Goal: Task Accomplishment & Management: Manage account settings

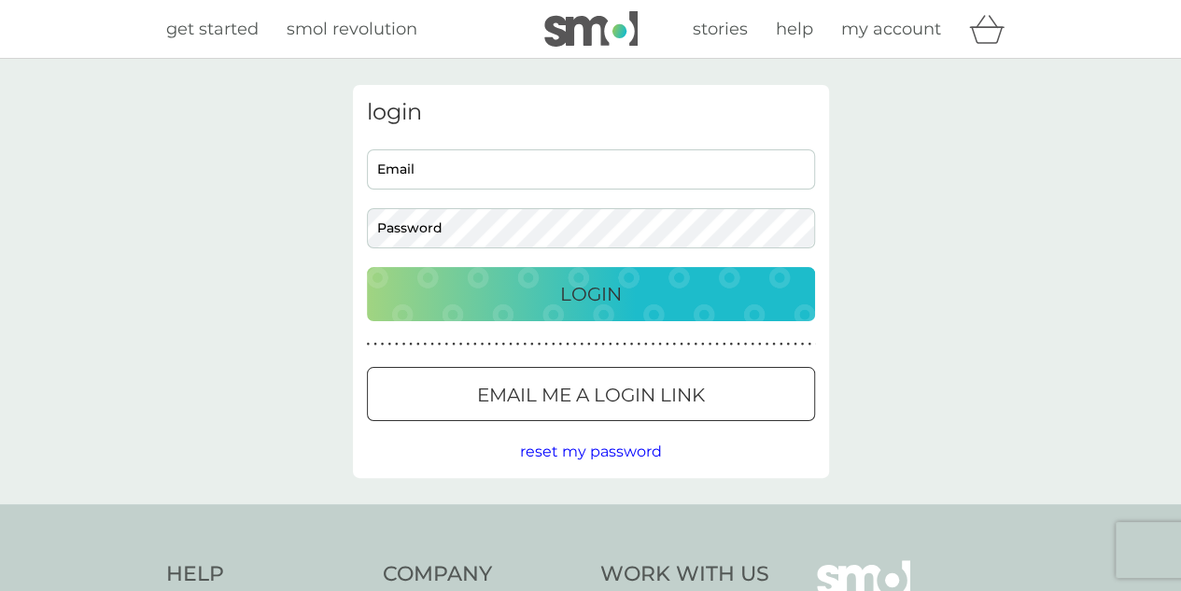
type input "ktcrose@gmail.com"
click at [637, 289] on div "Login" at bounding box center [591, 294] width 411 height 30
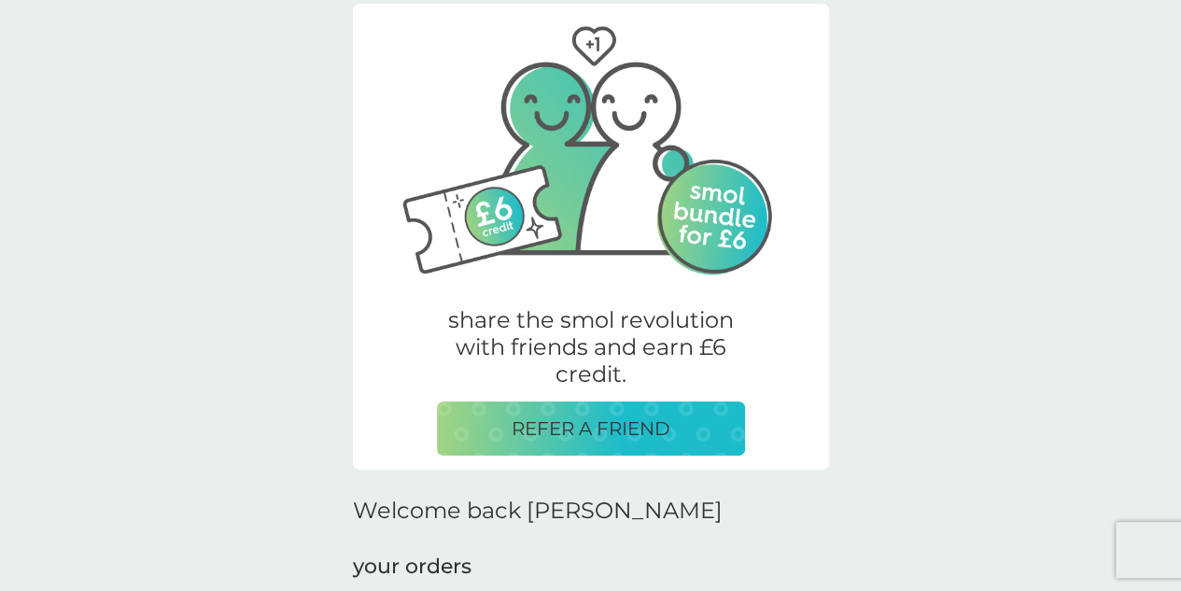
scroll to position [459, 0]
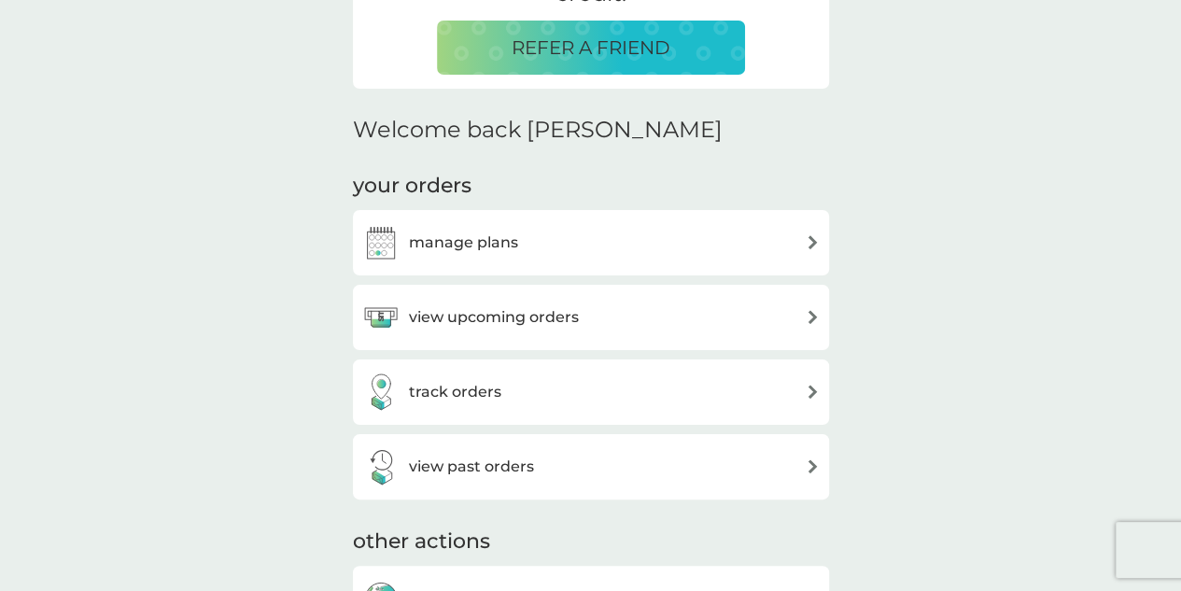
click at [549, 309] on h3 "view upcoming orders" at bounding box center [494, 317] width 170 height 24
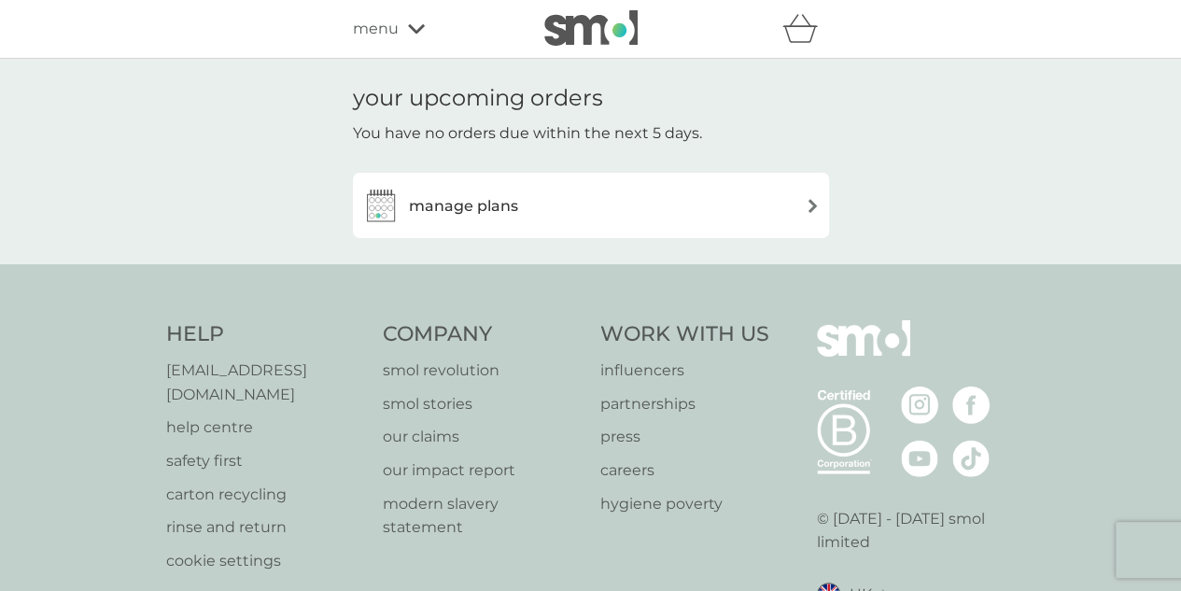
click at [586, 204] on div "manage plans" at bounding box center [591, 205] width 458 height 37
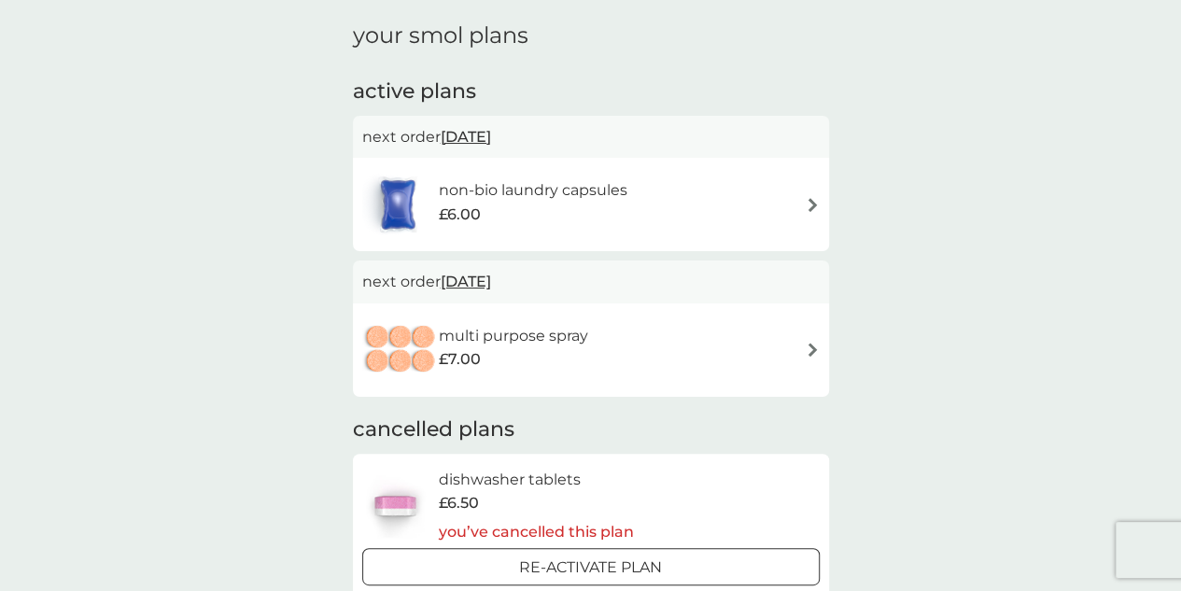
scroll to position [50, 0]
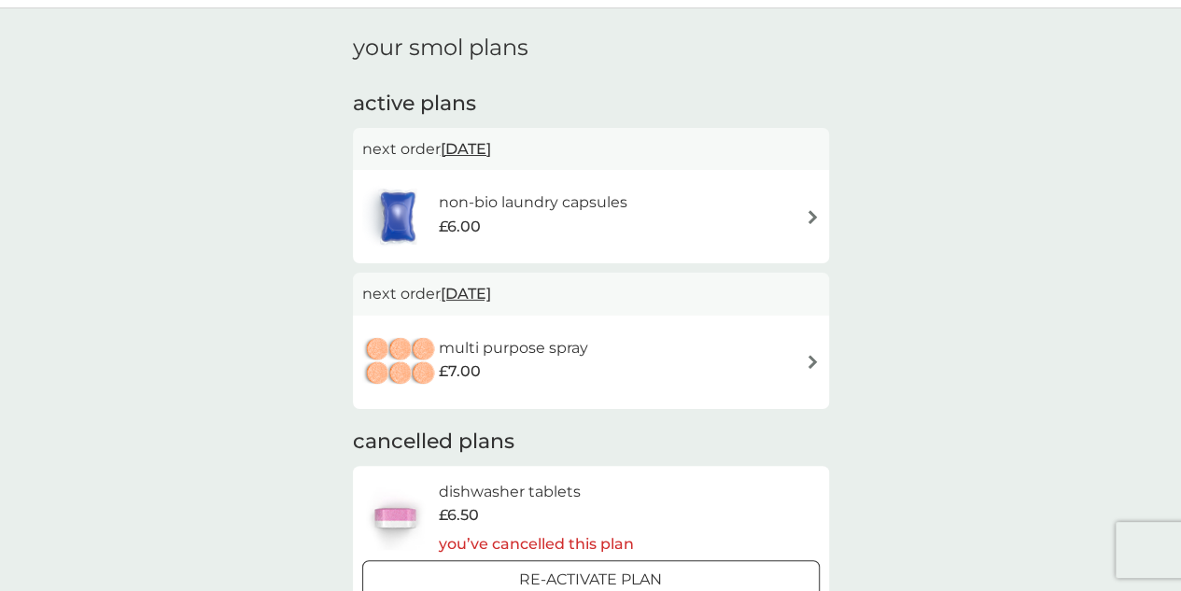
click at [752, 225] on div "non-bio laundry capsules £6.00" at bounding box center [591, 216] width 458 height 65
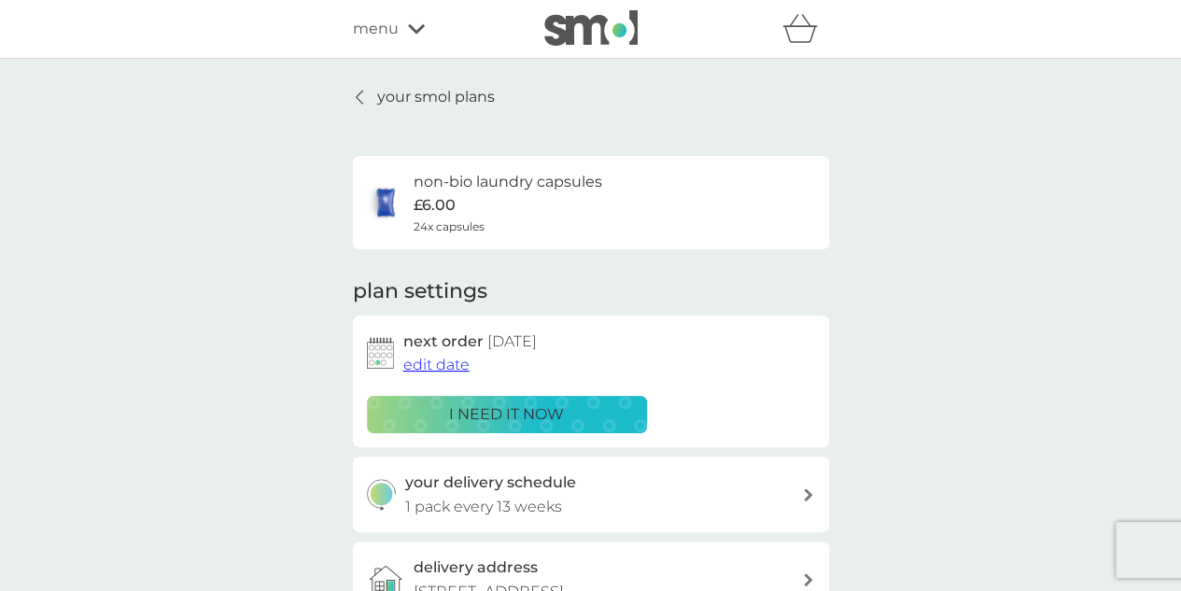
scroll to position [109, 0]
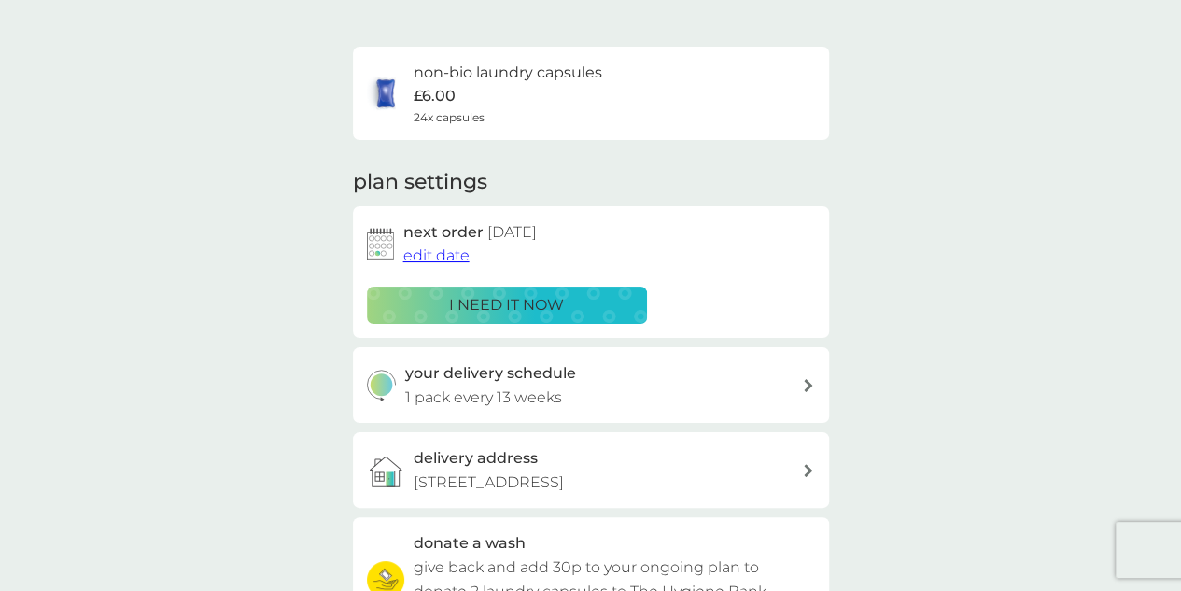
click at [526, 305] on p "i need it now" at bounding box center [506, 305] width 115 height 24
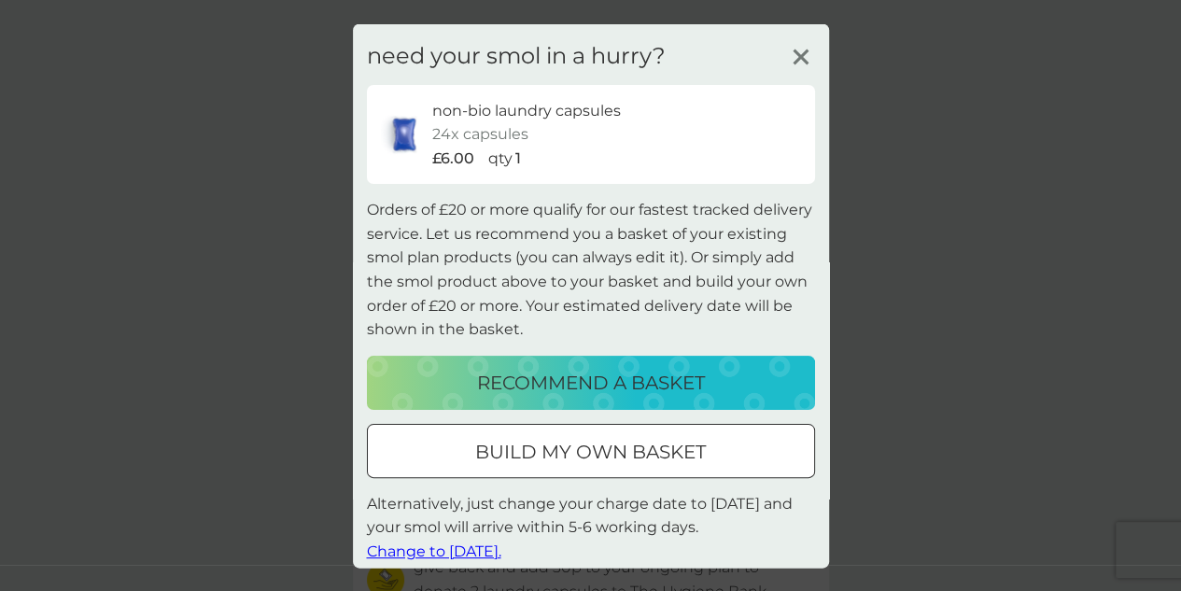
scroll to position [13, 0]
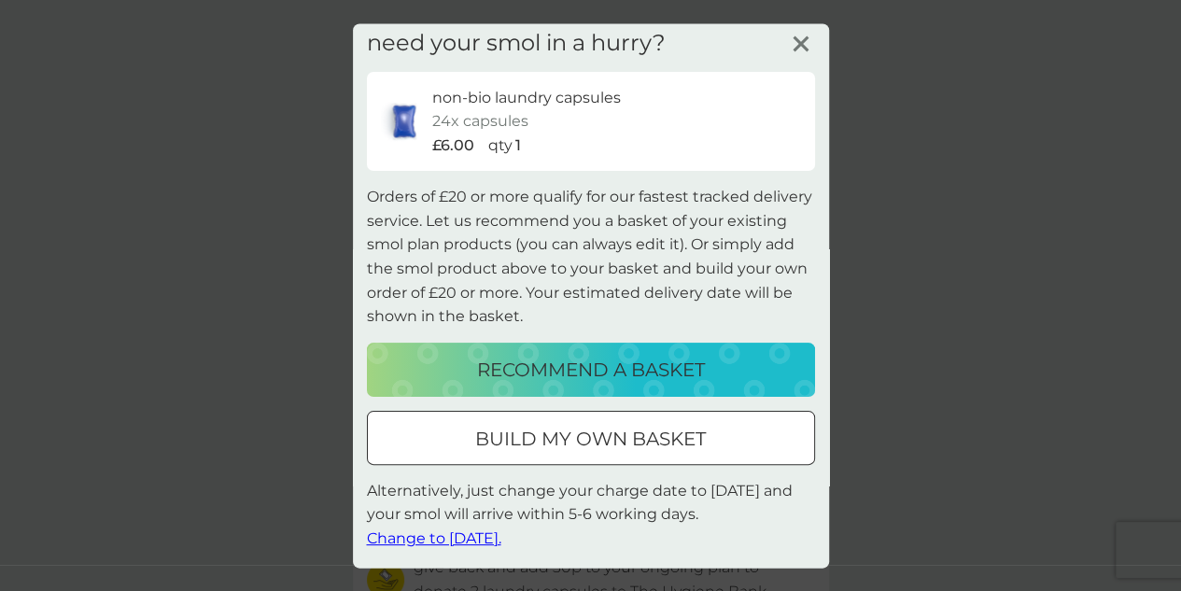
click at [486, 533] on span "Change to [DATE]." at bounding box center [434, 538] width 134 height 18
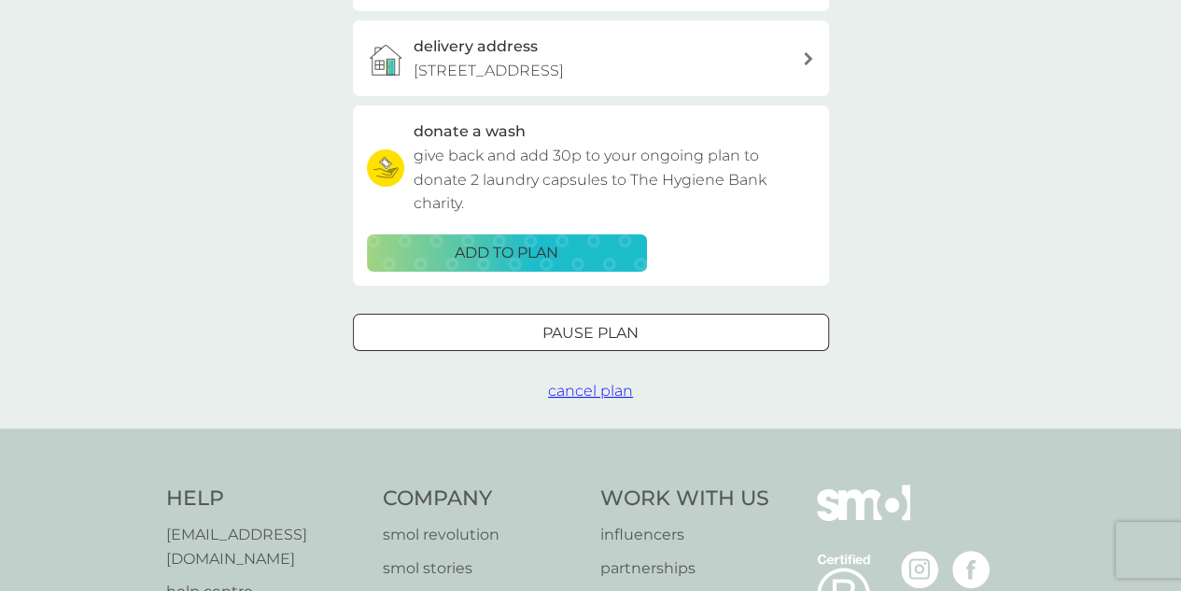
scroll to position [0, 0]
